Goal: Transaction & Acquisition: Purchase product/service

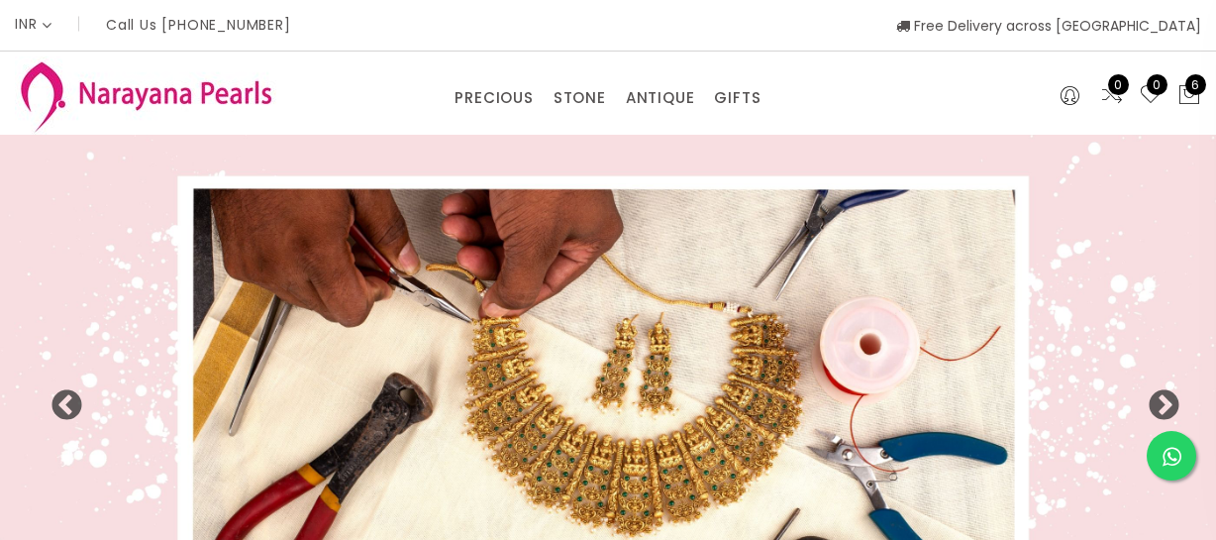
select select "INR"
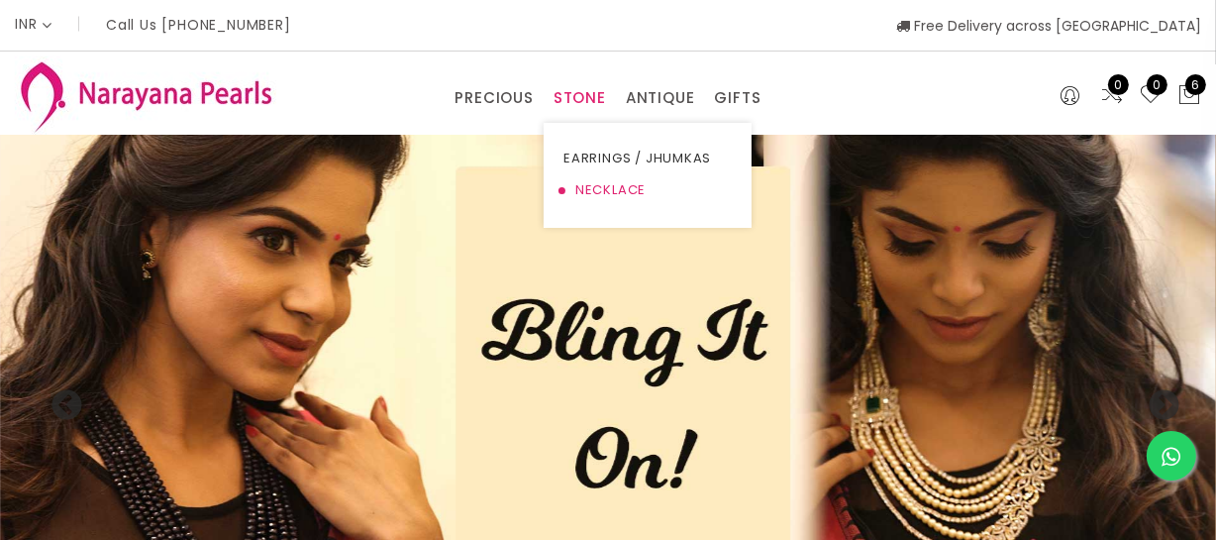
click at [602, 185] on link "NECKLACE" at bounding box center [648, 190] width 168 height 32
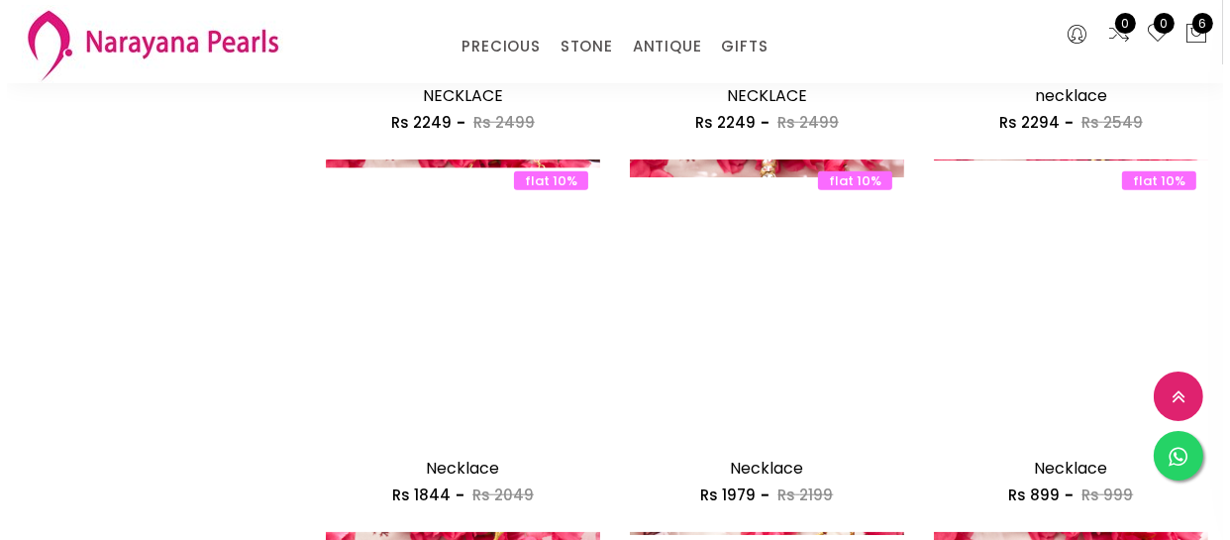
scroll to position [1801, 0]
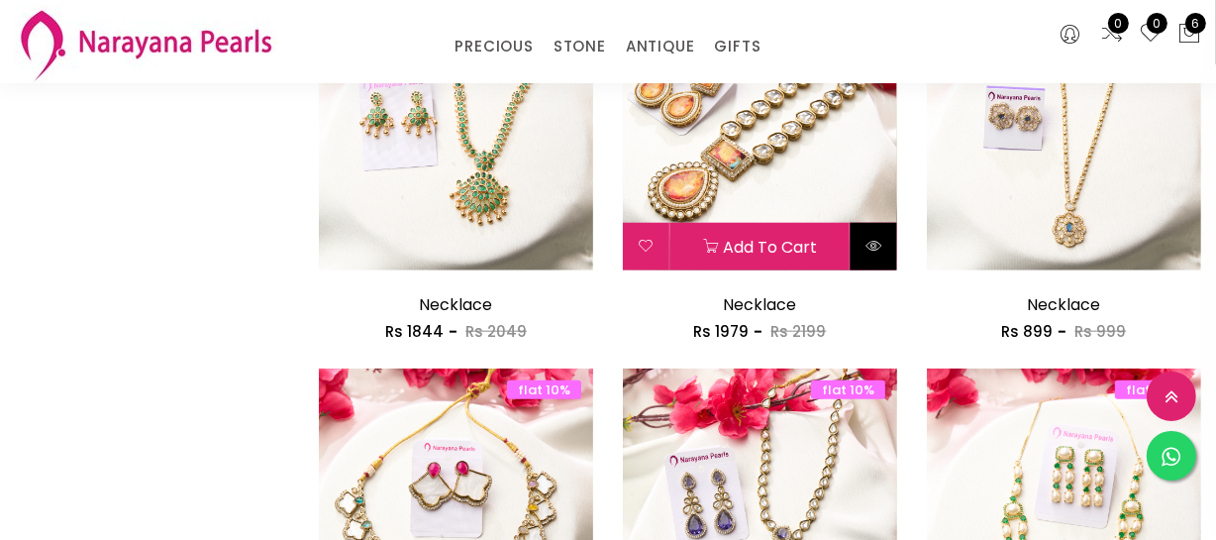
click at [861, 238] on button at bounding box center [874, 247] width 47 height 48
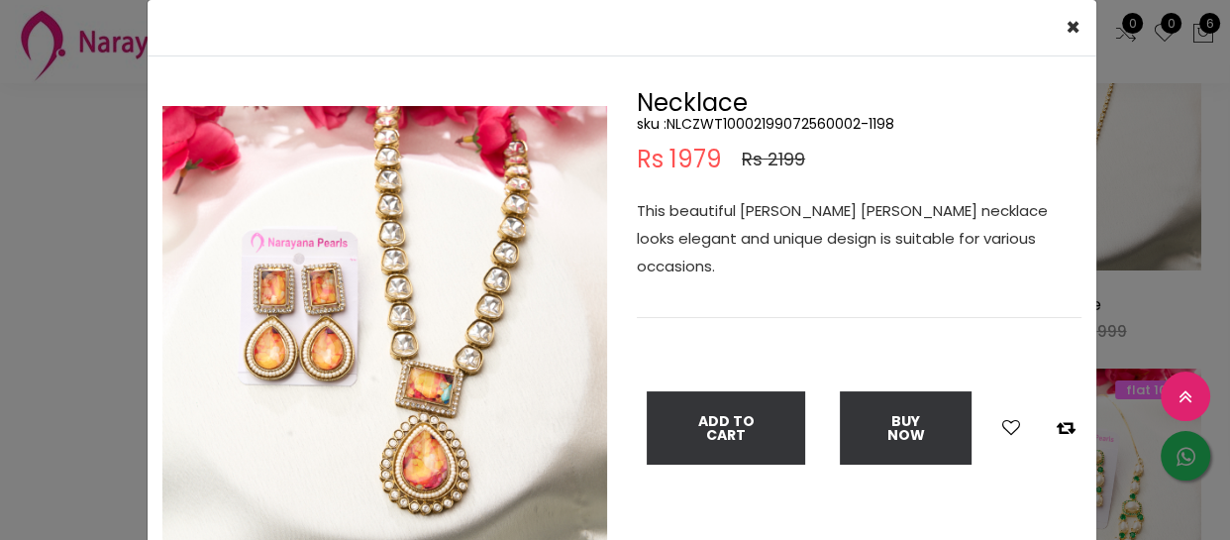
scroll to position [89, 0]
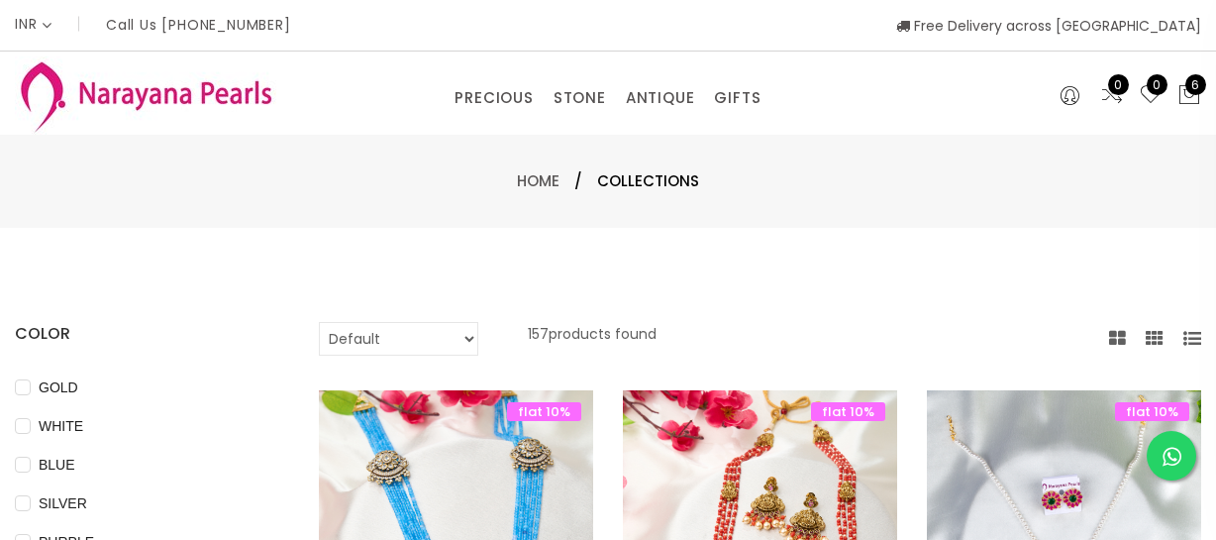
select select "INR"
